Goal: Information Seeking & Learning: Learn about a topic

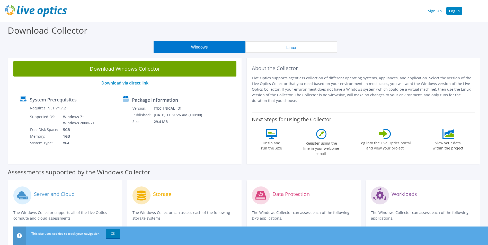
click at [457, 11] on link "Log In" at bounding box center [454, 10] width 16 height 7
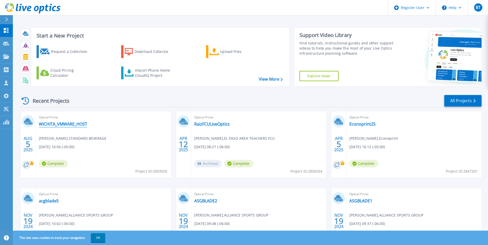
click at [70, 126] on link "WICHITA_VMWARE_HOST" at bounding box center [63, 124] width 48 height 5
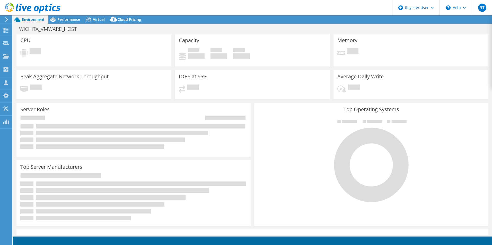
select select "USD"
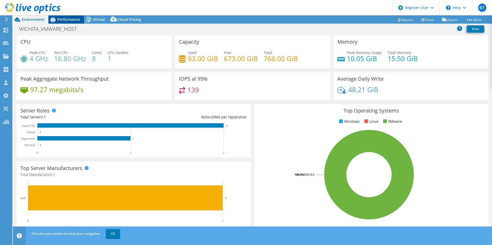
click at [60, 18] on span "Performance" at bounding box center [68, 19] width 23 height 5
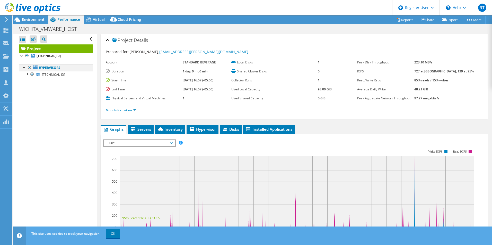
click at [23, 68] on div at bounding box center [24, 67] width 5 height 5
click at [23, 67] on div at bounding box center [24, 67] width 5 height 5
click at [163, 130] on icon at bounding box center [160, 130] width 5 height 4
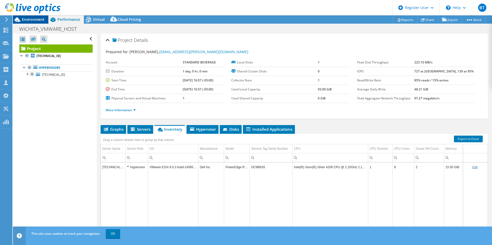
drag, startPoint x: 30, startPoint y: 18, endPoint x: 34, endPoint y: 19, distance: 3.9
click at [31, 18] on span "Environment" at bounding box center [33, 19] width 23 height 5
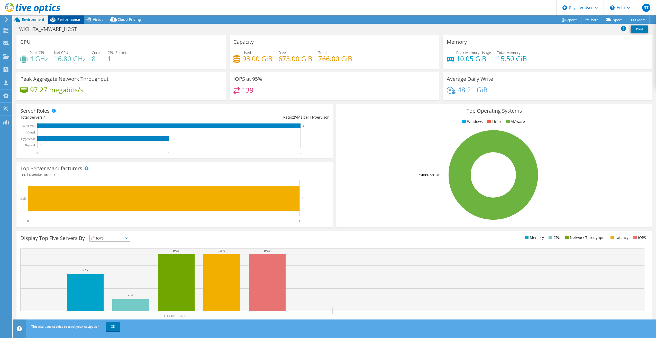
click at [64, 21] on span "Performance" at bounding box center [68, 19] width 23 height 5
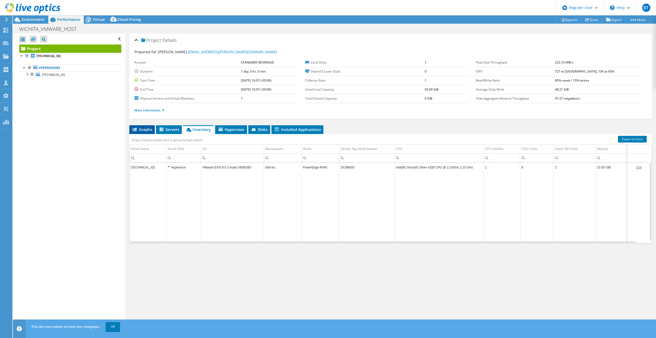
click at [146, 127] on span "Graphs" at bounding box center [142, 129] width 20 height 5
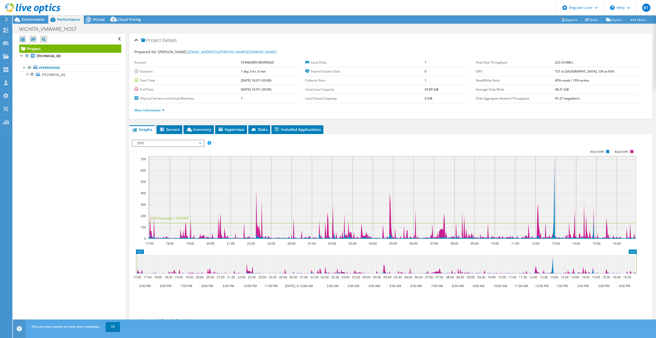
click at [189, 143] on span "IOPS" at bounding box center [168, 143] width 66 height 6
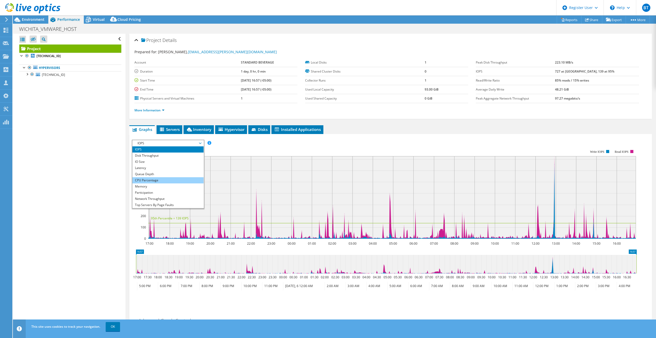
click at [152, 178] on li "CPU Percentage" at bounding box center [167, 180] width 71 height 6
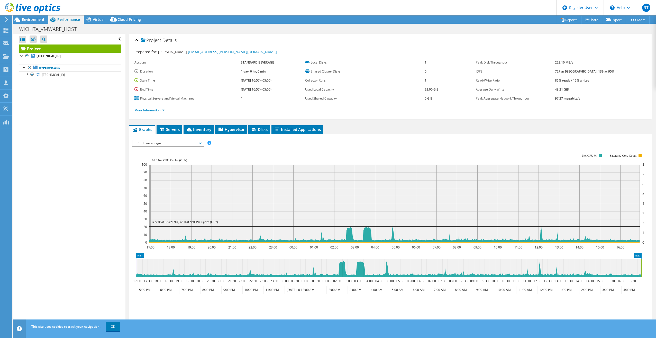
click at [36, 17] on div at bounding box center [30, 8] width 60 height 17
click at [35, 17] on span "Environment" at bounding box center [33, 19] width 23 height 5
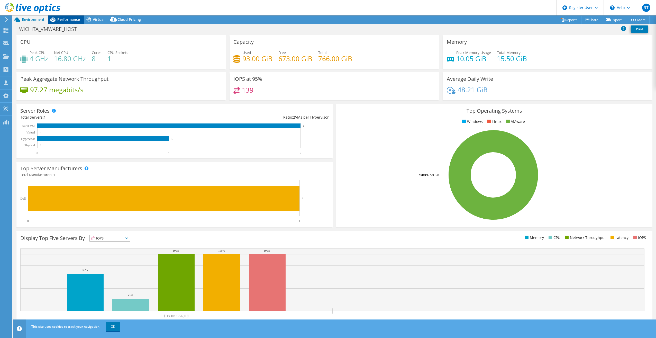
click at [62, 18] on span "Performance" at bounding box center [68, 19] width 23 height 5
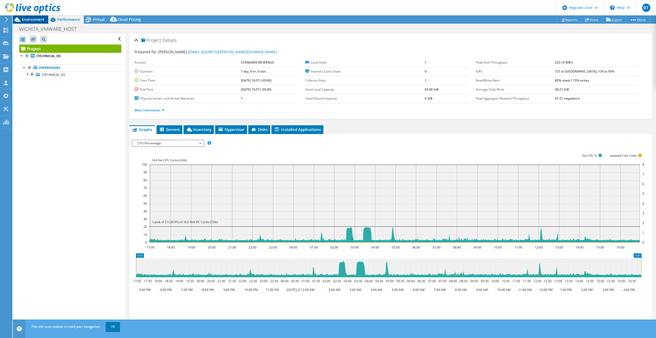
click at [33, 21] on span "Environment" at bounding box center [33, 19] width 23 height 5
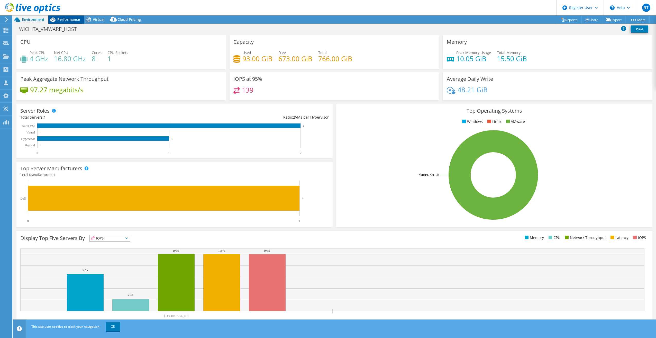
click at [63, 20] on span "Performance" at bounding box center [68, 19] width 23 height 5
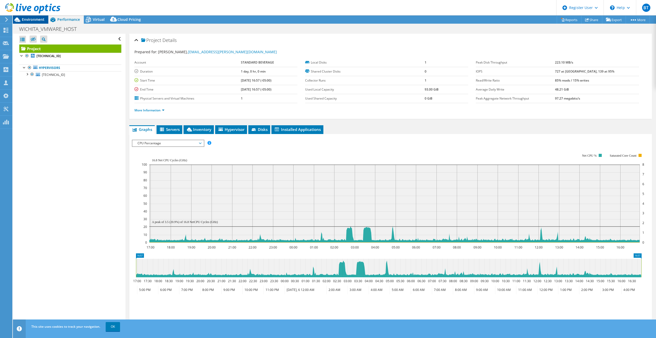
click at [37, 19] on span "Environment" at bounding box center [33, 19] width 23 height 5
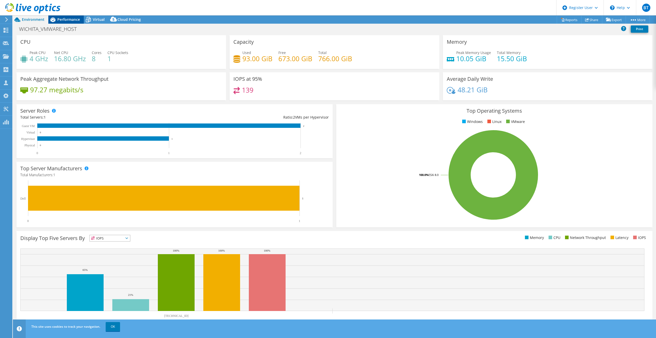
click at [69, 17] on div "Performance" at bounding box center [65, 19] width 35 height 8
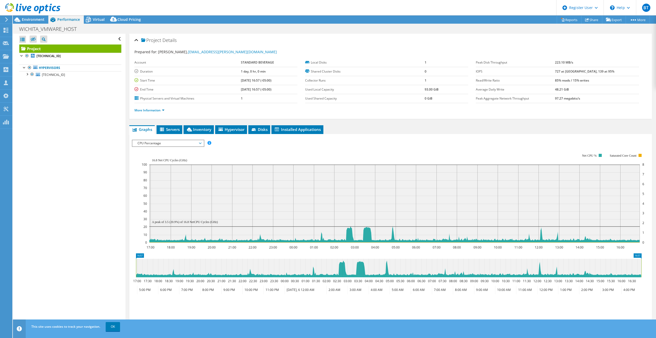
click at [177, 144] on span "CPU Percentage" at bounding box center [168, 143] width 66 height 6
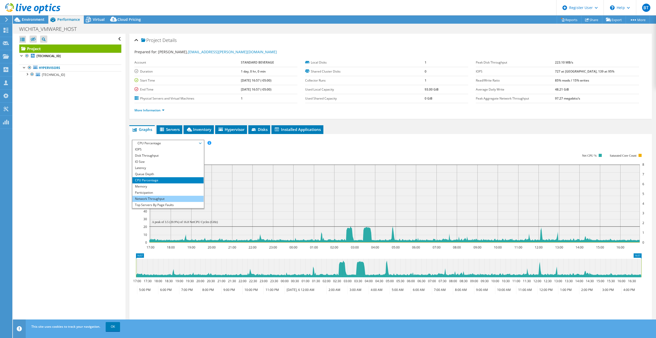
click at [161, 196] on li "Network Throughput" at bounding box center [167, 199] width 71 height 6
